Goal: Find specific page/section: Find specific page/section

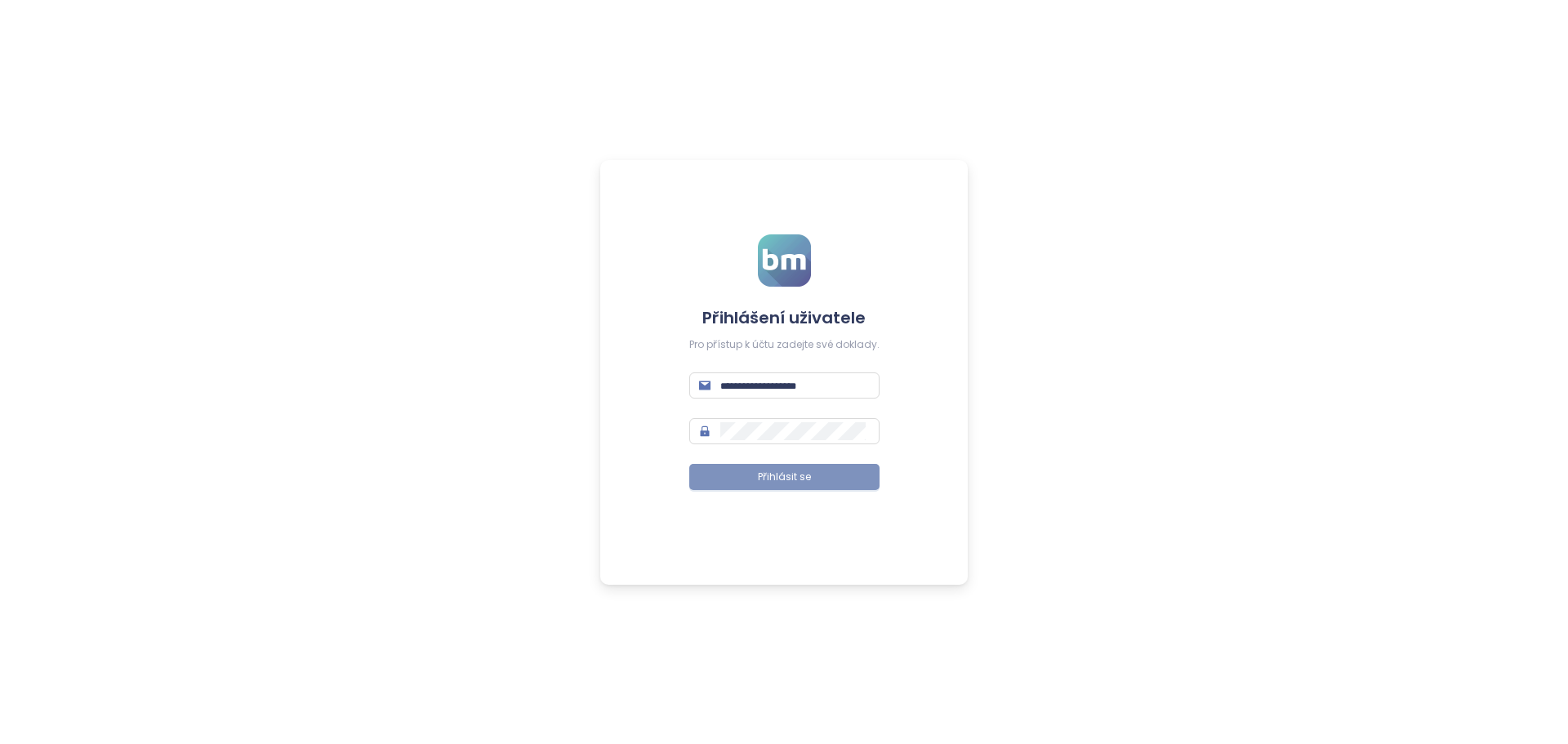
type input "**********"
click at [794, 477] on font "Přihlásit se" at bounding box center [784, 477] width 53 height 14
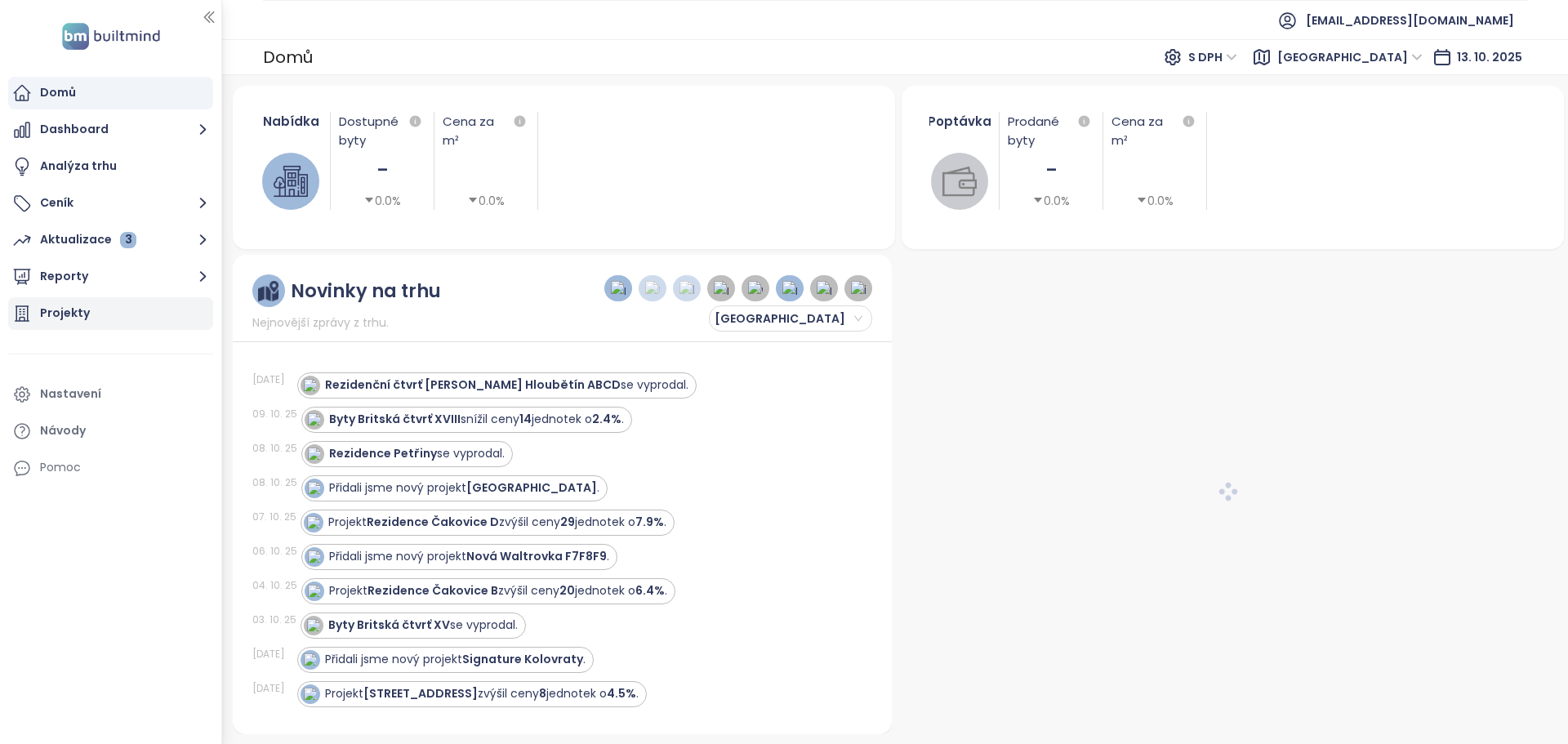
click at [64, 313] on font "Projekty" at bounding box center [64, 312] width 49 height 17
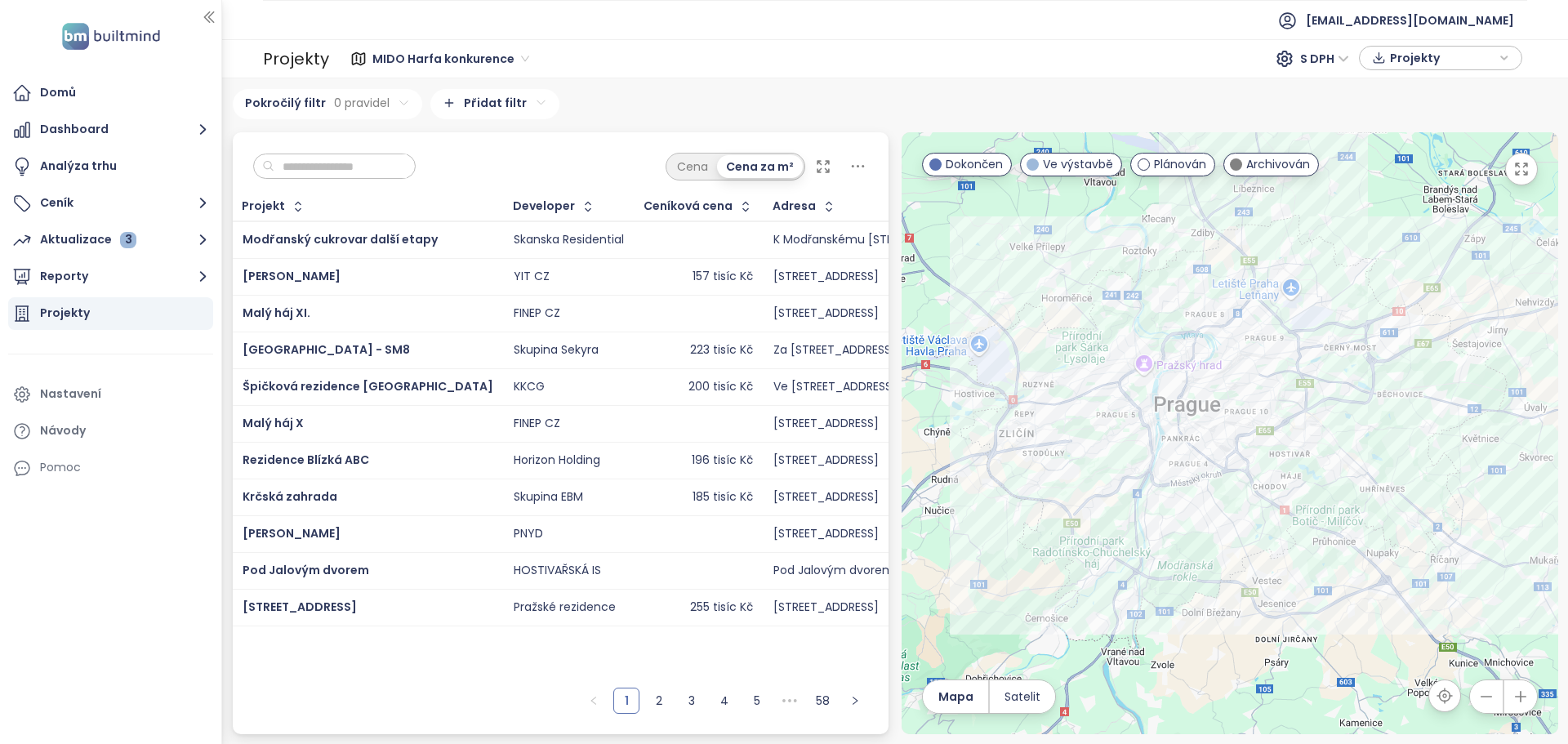
click at [301, 160] on input "text" at bounding box center [341, 167] width 132 height 25
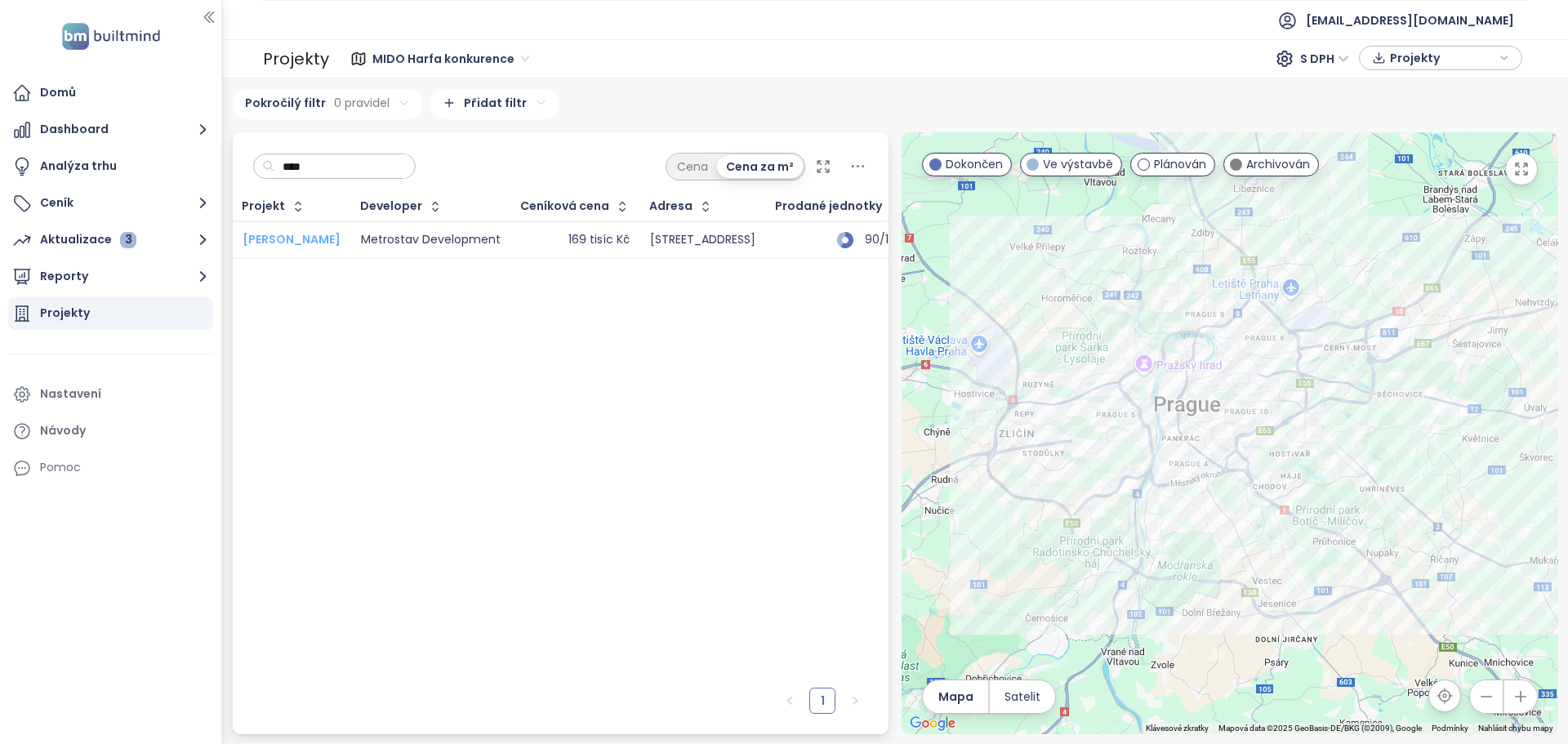
click at [283, 238] on font "Mido Harfa" at bounding box center [291, 239] width 98 height 17
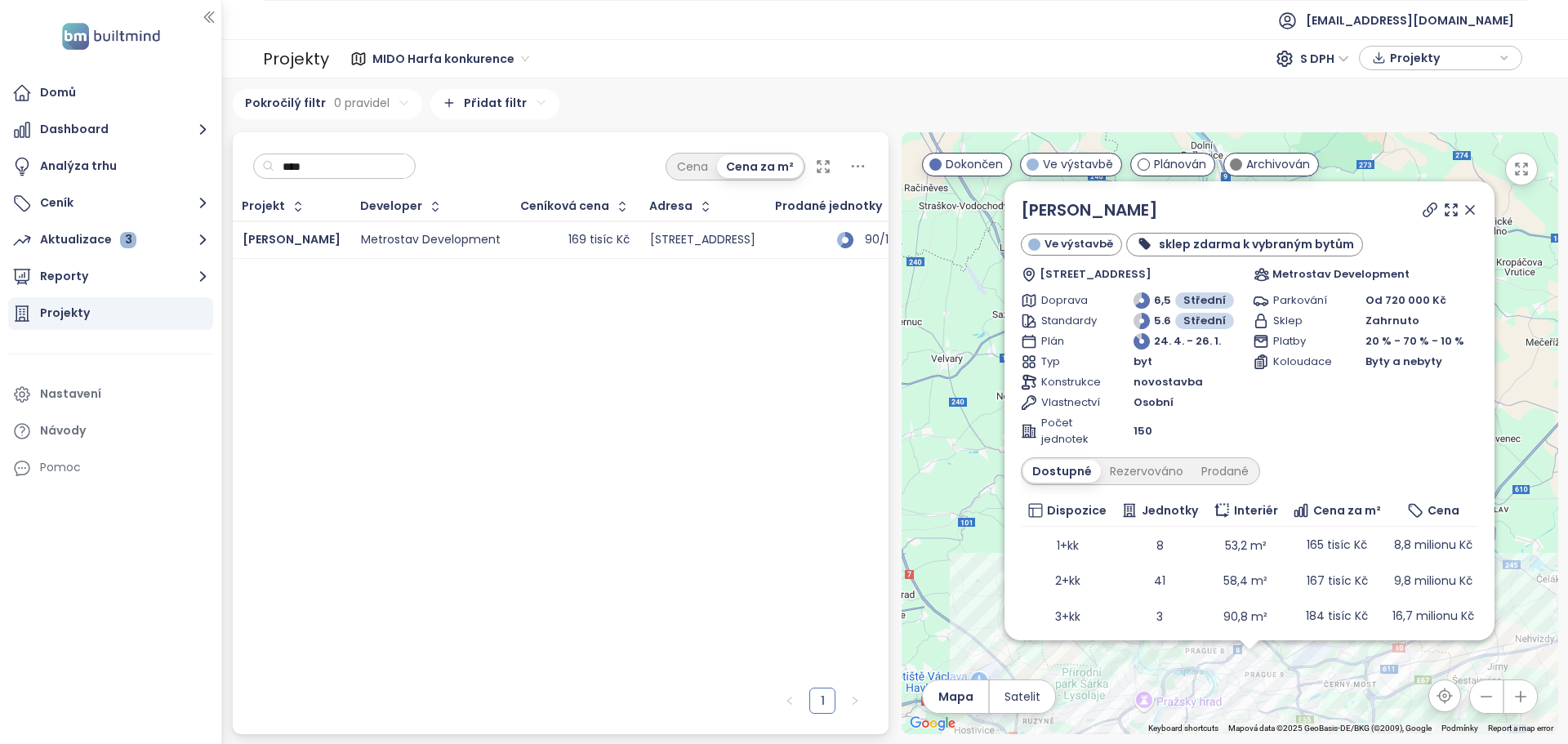
click at [313, 167] on input "****" at bounding box center [341, 167] width 132 height 25
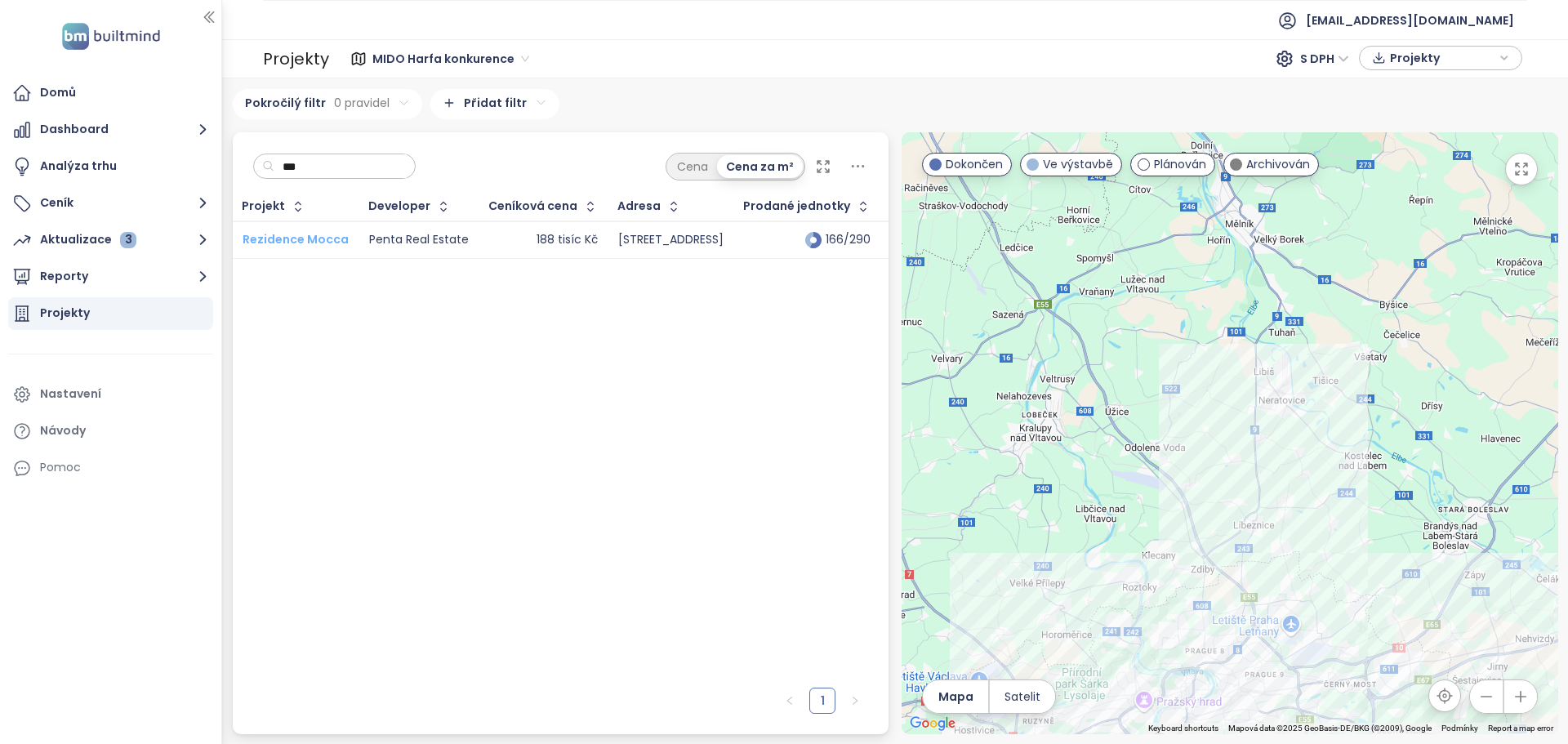
type input "***"
click at [288, 238] on font "Rezidence Mocca" at bounding box center [296, 239] width 106 height 17
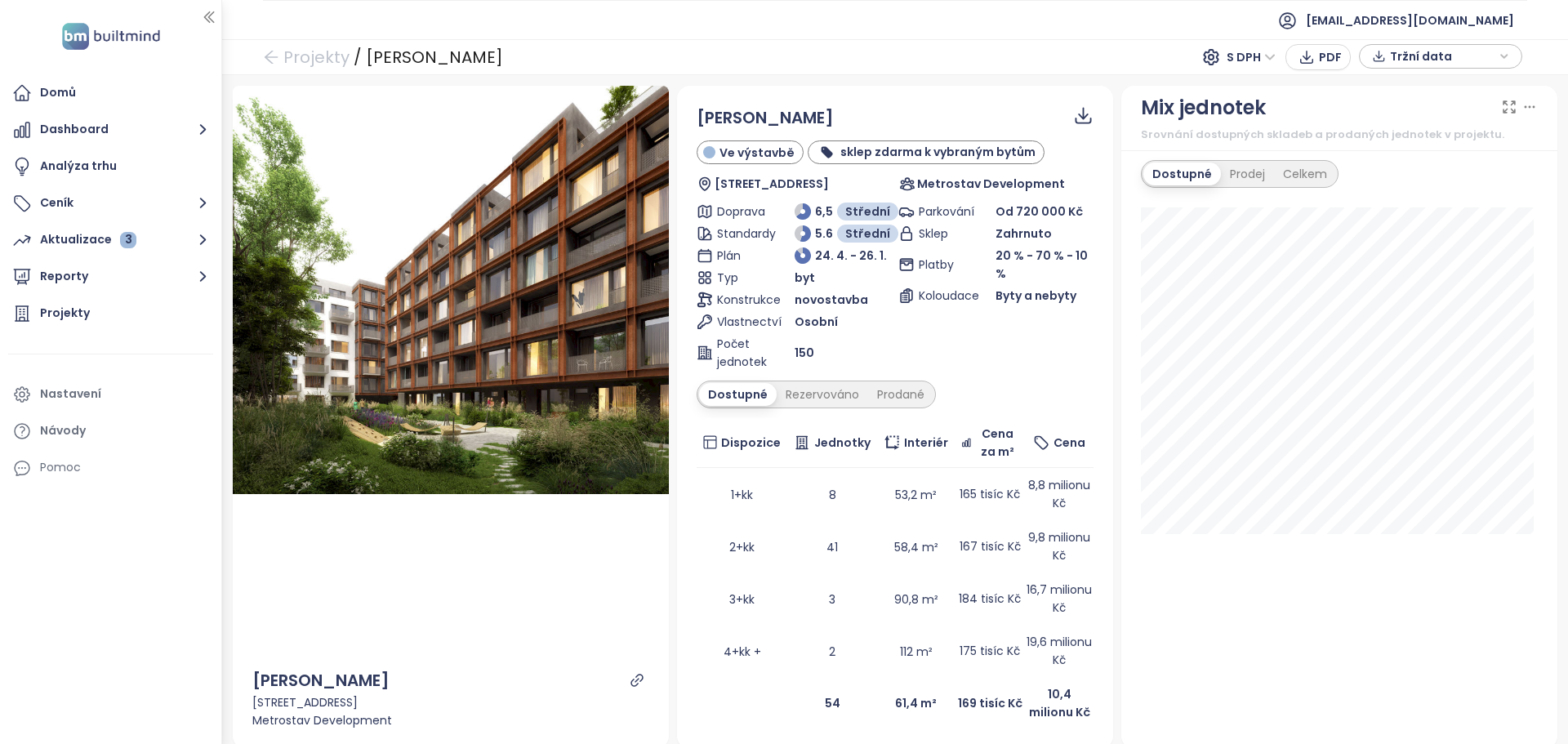
click at [727, 395] on font "Dostupné" at bounding box center [739, 395] width 60 height 17
click at [1078, 184] on font "Data jako XLSX" at bounding box center [1091, 184] width 92 height 17
click at [326, 56] on font "Projekty" at bounding box center [316, 57] width 66 height 23
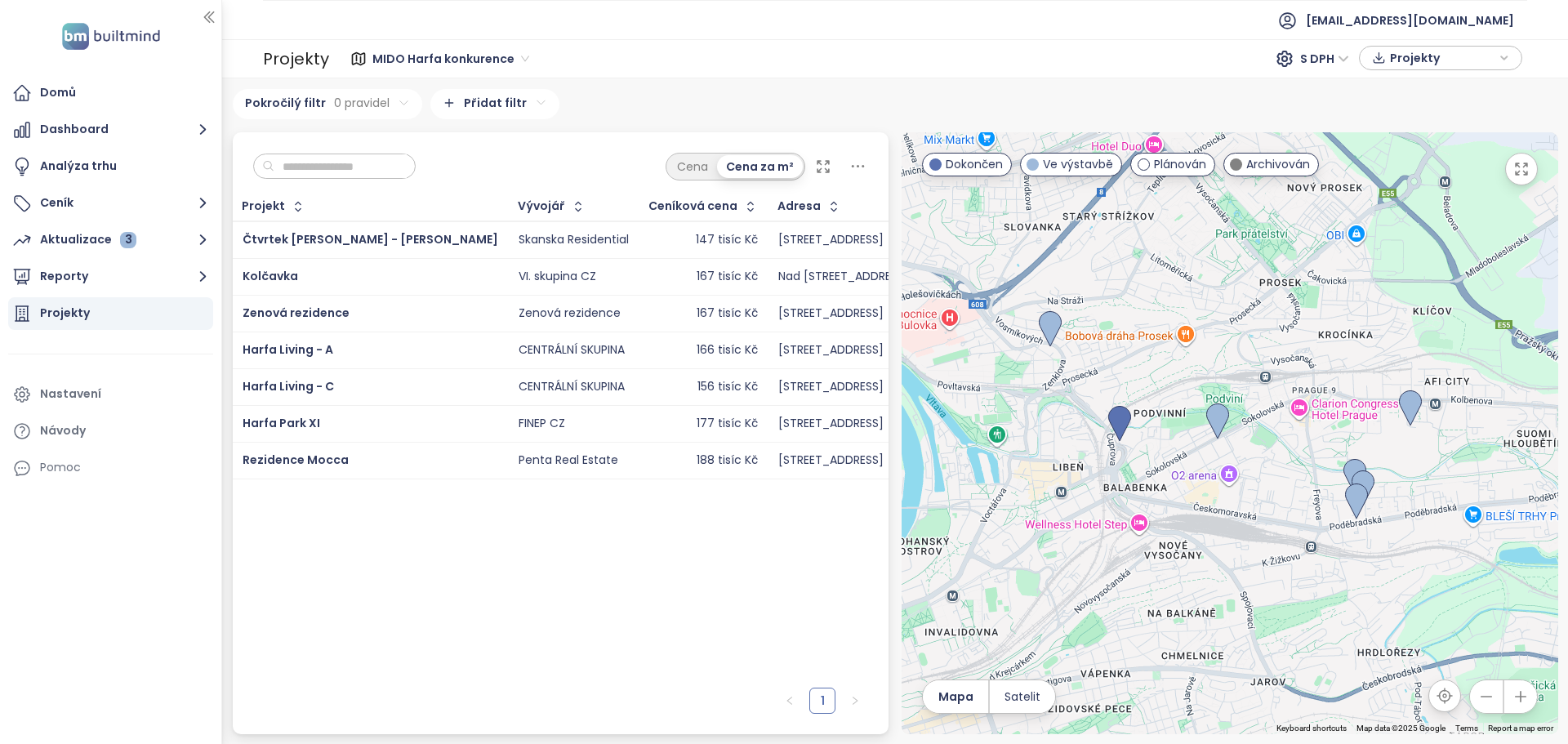
click at [312, 165] on input "text" at bounding box center [341, 167] width 132 height 25
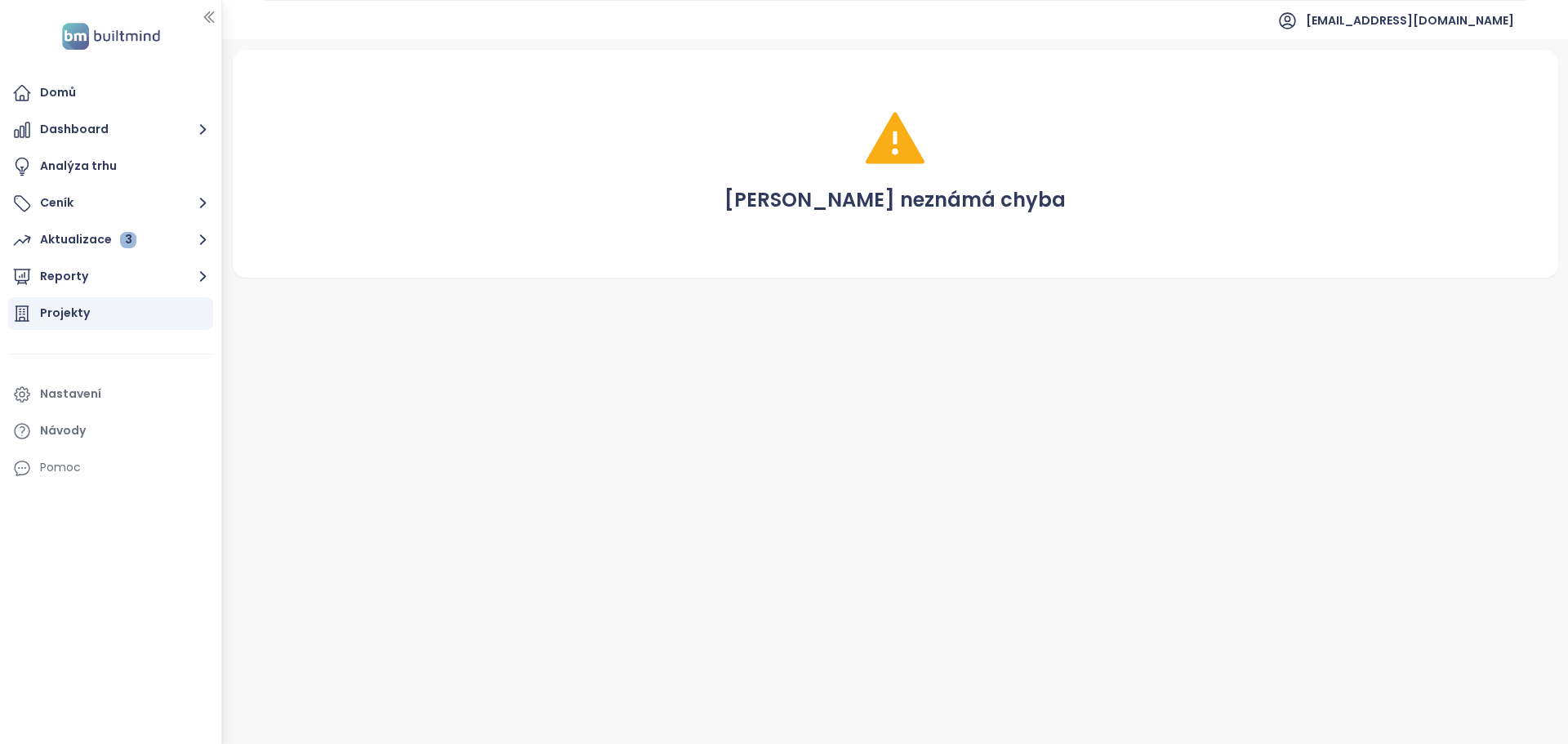
click at [70, 312] on font "Projekty" at bounding box center [64, 312] width 49 height 17
click at [71, 315] on font "Projekty" at bounding box center [64, 312] width 49 height 17
click at [49, 309] on font "Projekty" at bounding box center [64, 312] width 49 height 17
click at [36, 164] on div "Analýza trhu" at bounding box center [110, 166] width 205 height 33
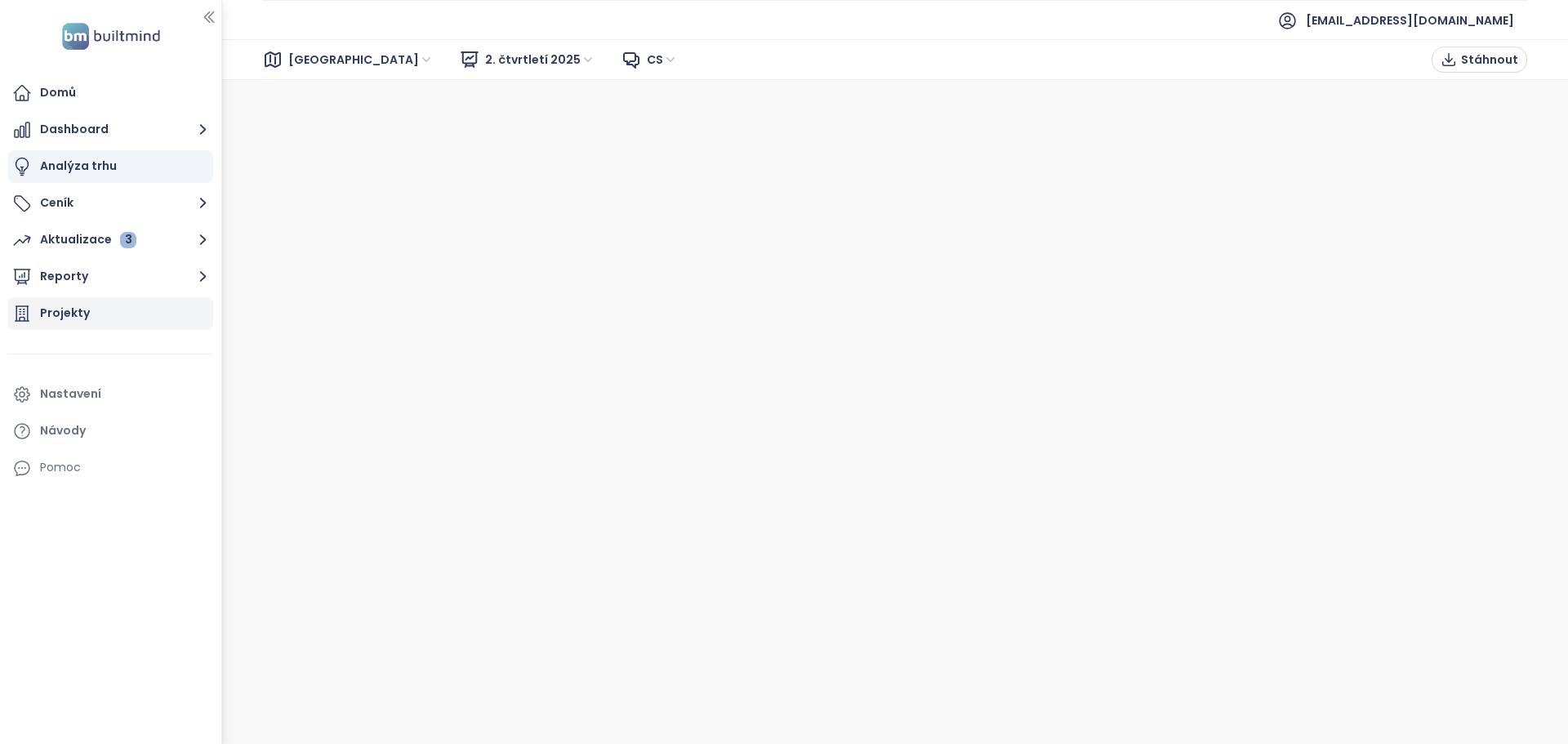
click at [46, 313] on font "Projekty" at bounding box center [64, 312] width 49 height 17
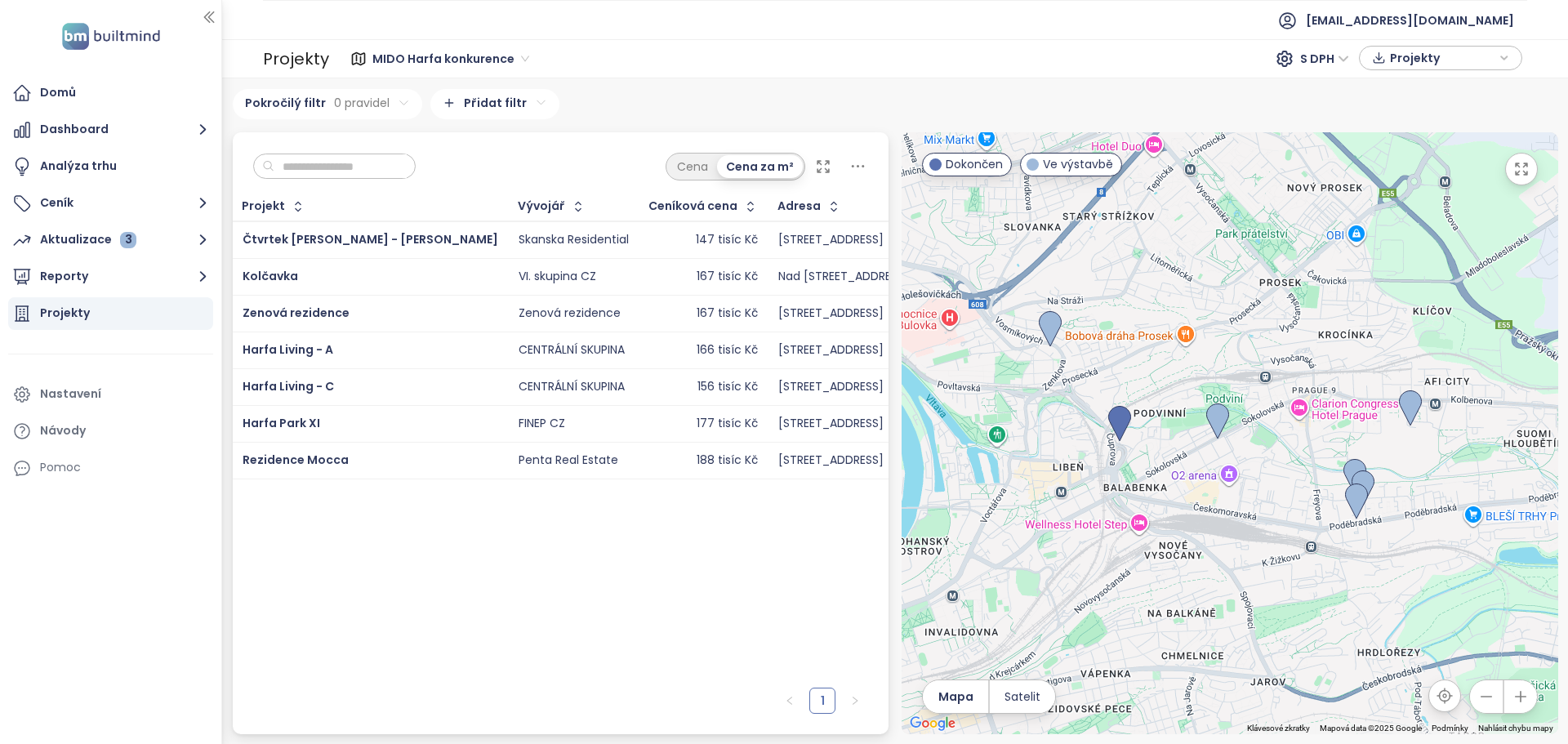
click at [285, 163] on input "text" at bounding box center [341, 167] width 132 height 25
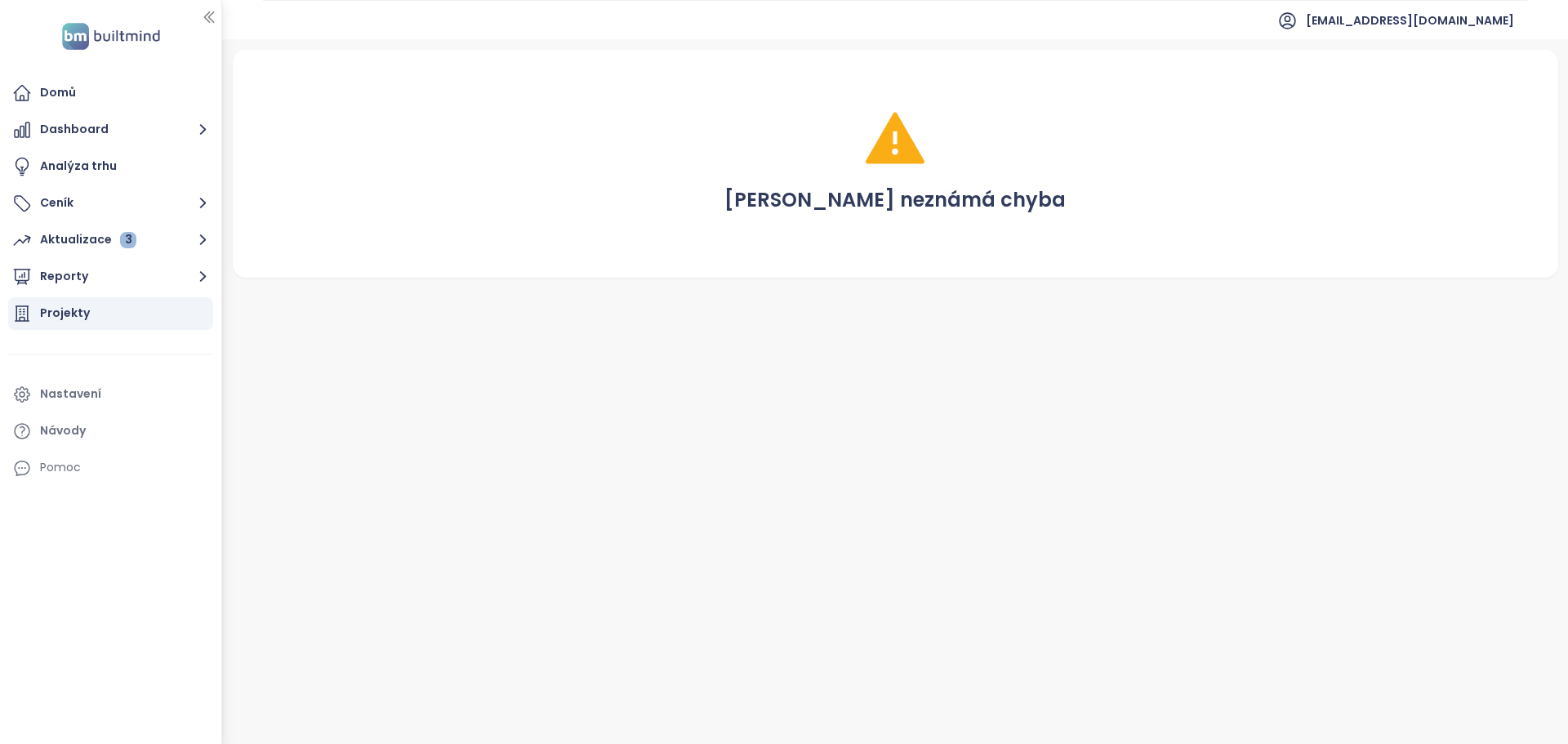
click at [49, 312] on font "Projekty" at bounding box center [64, 312] width 49 height 17
click at [65, 312] on font "Projekty" at bounding box center [64, 312] width 49 height 17
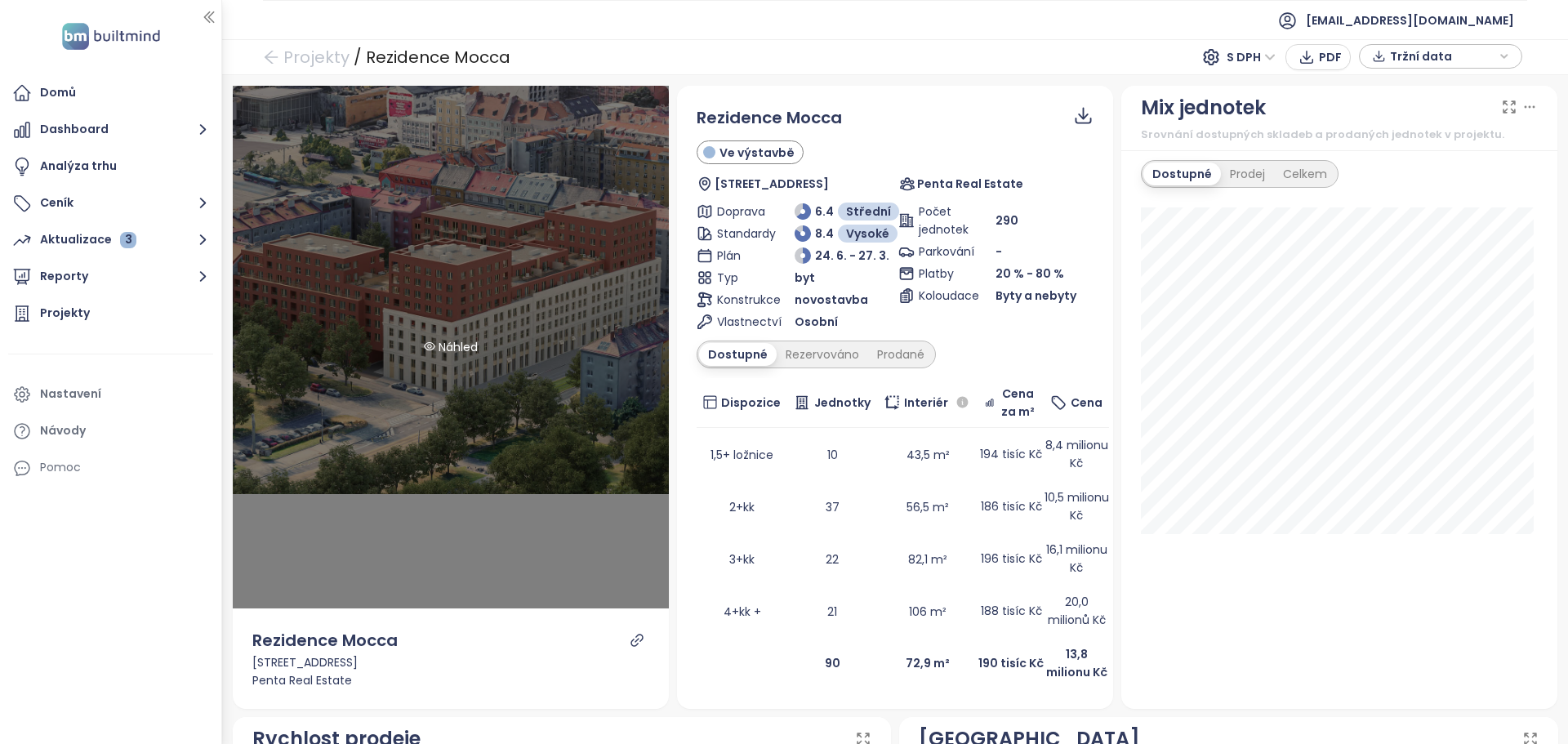
click at [281, 94] on div "Náhled" at bounding box center [451, 347] width 436 height 522
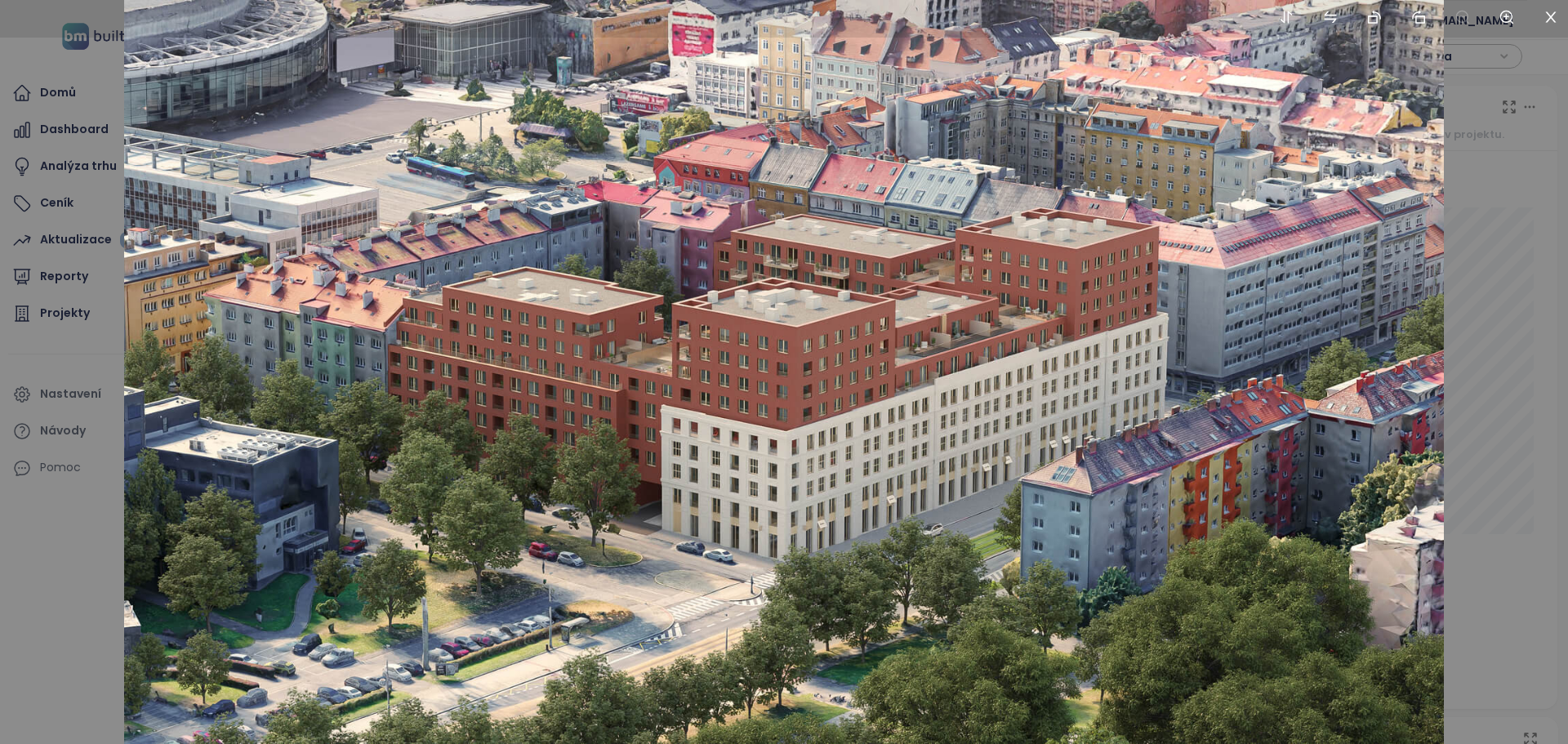
click at [575, 376] on div at bounding box center [784, 372] width 1568 height 744
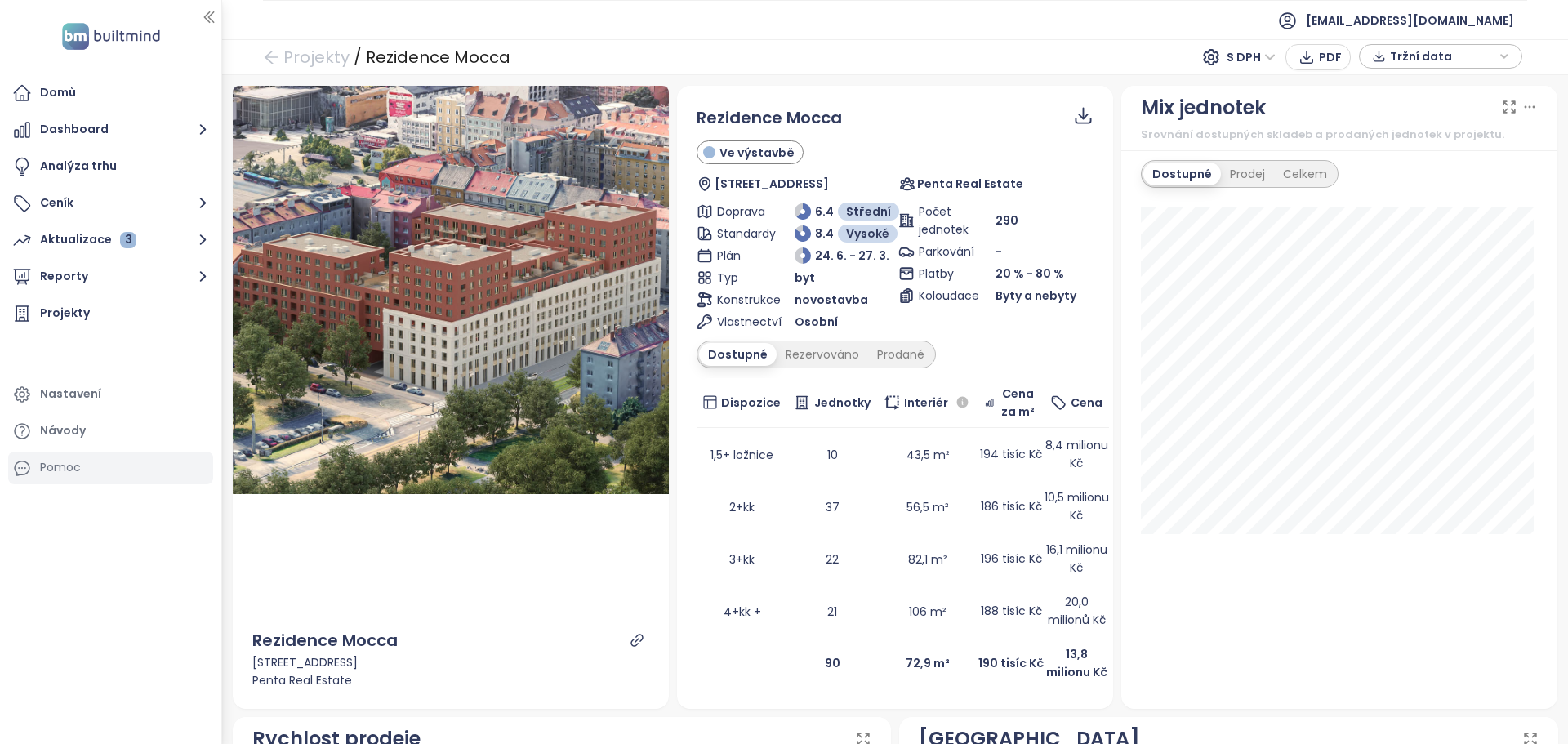
click at [63, 468] on font "Pomoc" at bounding box center [60, 467] width 41 height 17
